Goal: Obtain resource: Download file/media

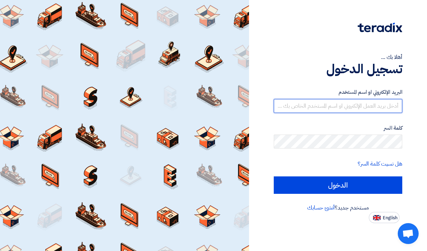
type input "[PERSON_NAME][EMAIL_ADDRESS][DOMAIN_NAME]"
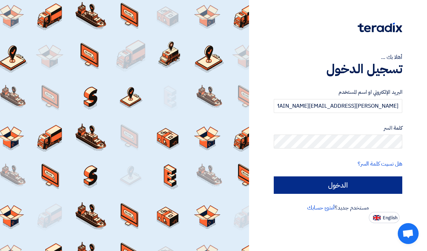
click at [326, 181] on input "الدخول" at bounding box center [337, 184] width 128 height 17
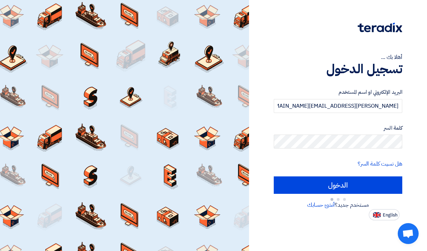
type input "Sign in"
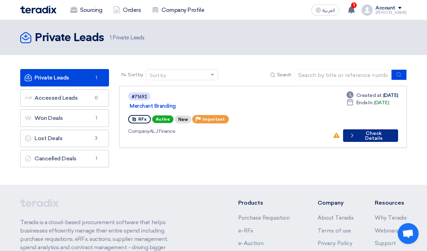
click at [366, 129] on button "Check details Check Details" at bounding box center [370, 135] width 55 height 13
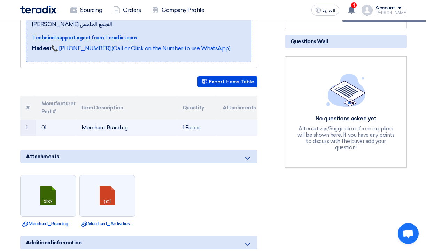
scroll to position [137, 0]
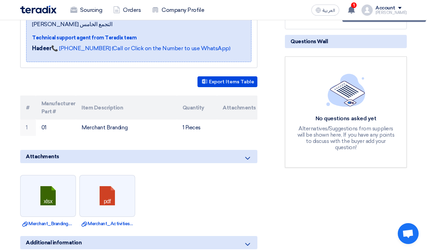
click at [253, 150] on div "Attachments" at bounding box center [138, 156] width 237 height 13
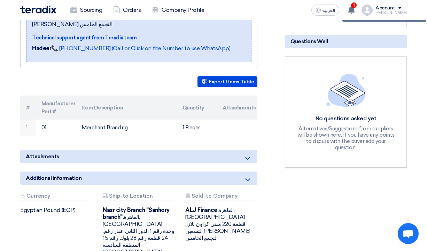
click at [252, 150] on div "Attachments" at bounding box center [138, 156] width 237 height 13
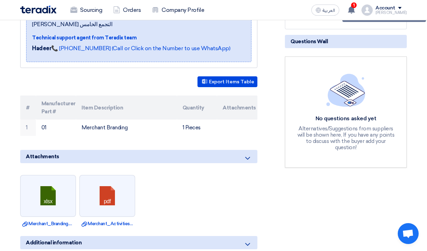
click at [252, 150] on div "Attachments" at bounding box center [138, 156] width 237 height 13
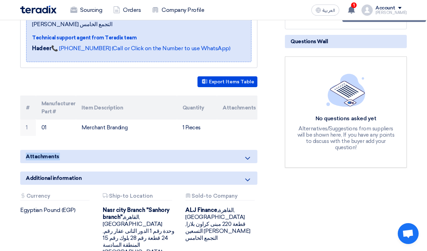
click at [252, 150] on div "Attachments" at bounding box center [138, 156] width 237 height 13
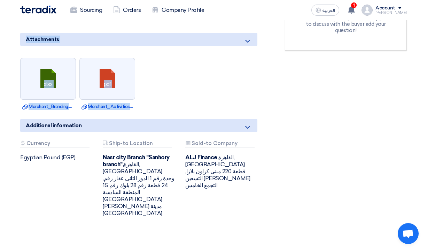
scroll to position [215, 0]
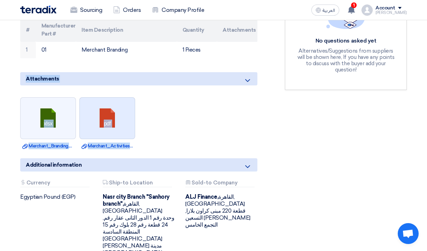
click at [110, 109] on link at bounding box center [108, 118] width 56 height 42
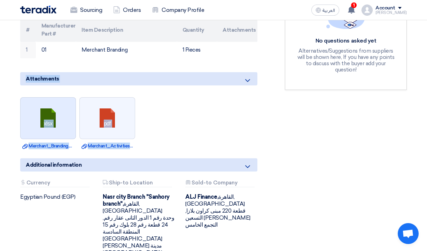
click at [52, 116] on link at bounding box center [49, 118] width 56 height 42
